Goal: Find contact information: Find contact information

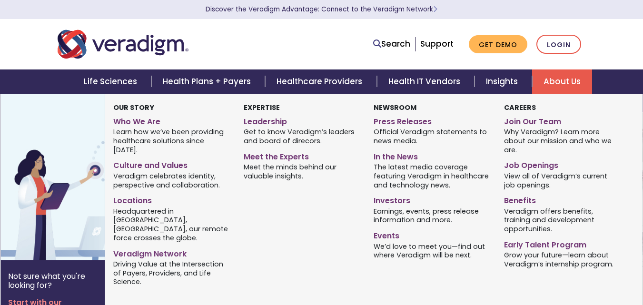
click at [575, 79] on link "About Us" at bounding box center [562, 81] width 60 height 24
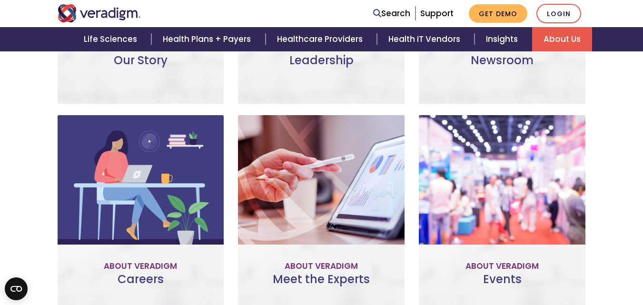
drag, startPoint x: 649, startPoint y: 72, endPoint x: 624, endPoint y: 293, distance: 221.7
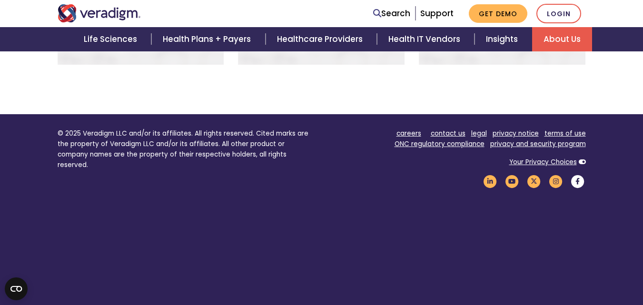
click at [580, 175] on icon "Veradigm Facebook Link" at bounding box center [578, 181] width 16 height 13
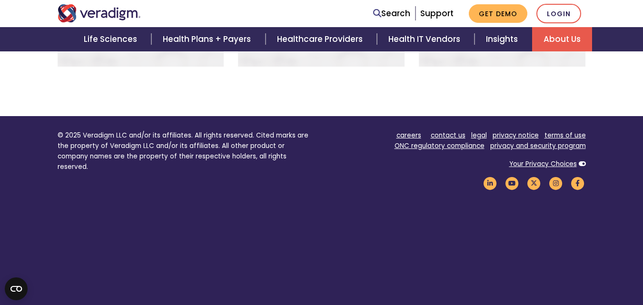
scroll to position [797, 0]
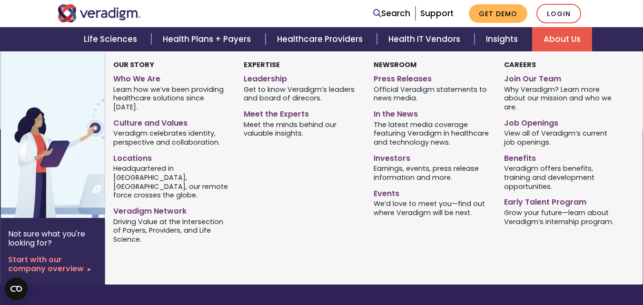
click at [259, 265] on div "Our Story Who We Are Learn how we’ve been providing healthcare solutions since …" at bounding box center [366, 168] width 523 height 234
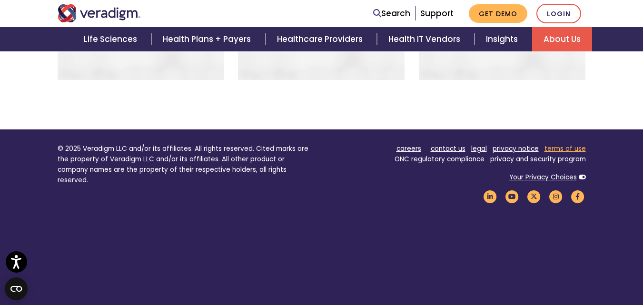
click at [568, 144] on link "terms of use" at bounding box center [564, 148] width 41 height 9
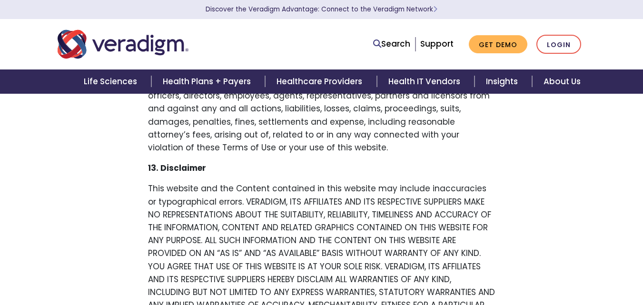
scroll to position [2471, 0]
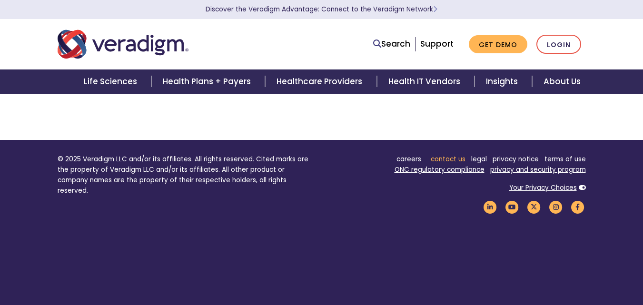
click at [438, 155] on link "contact us" at bounding box center [448, 159] width 35 height 9
click at [442, 155] on link "contact us" at bounding box center [448, 159] width 35 height 9
